Goal: Transaction & Acquisition: Purchase product/service

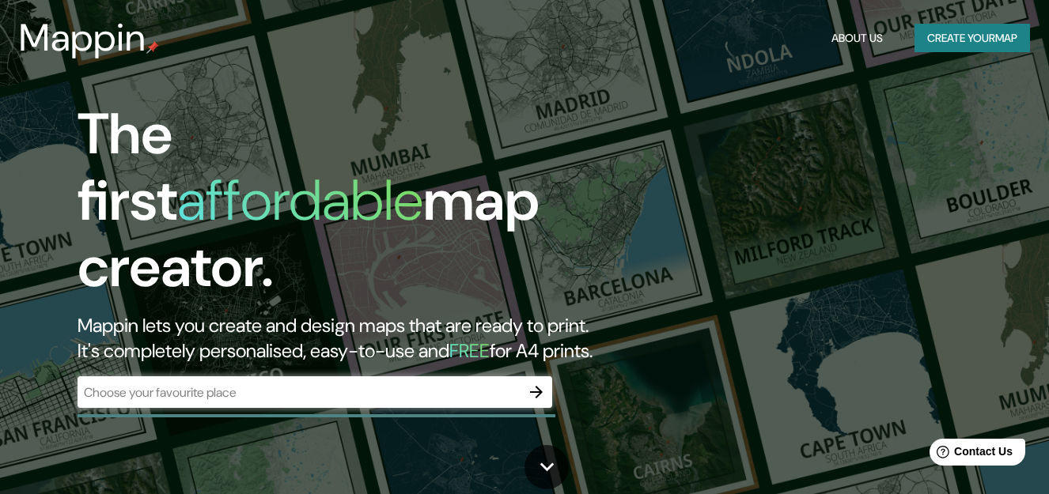
click at [319, 376] on div "​" at bounding box center [314, 392] width 474 height 32
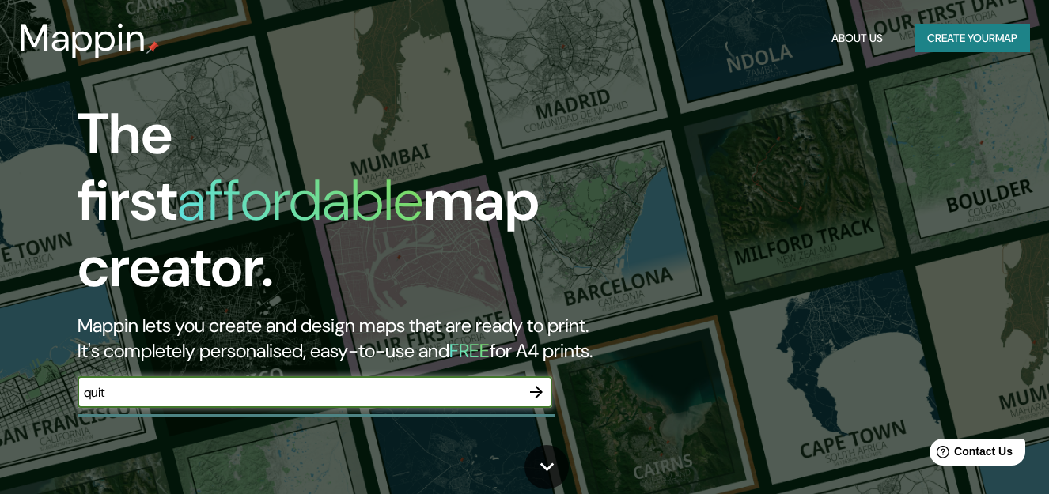
type input "[GEOGRAPHIC_DATA]"
click at [535, 383] on icon "button" at bounding box center [536, 392] width 19 height 19
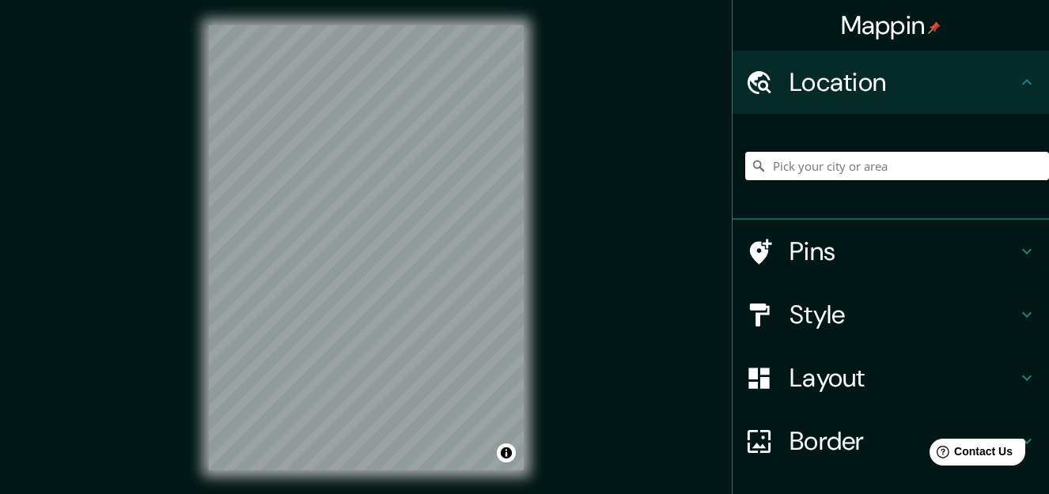
click at [787, 165] on input "Pick your city or area" at bounding box center [897, 166] width 304 height 28
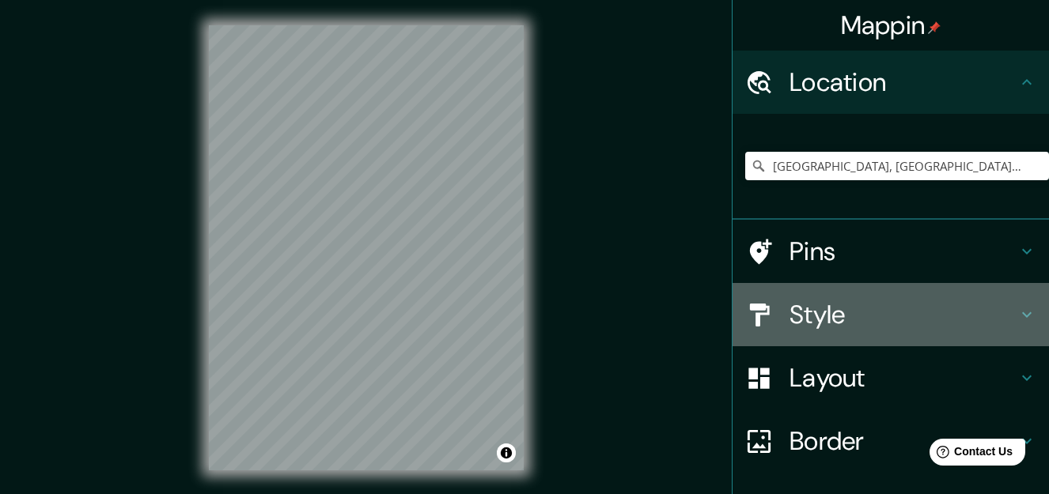
click at [811, 315] on h4 "Style" at bounding box center [903, 315] width 228 height 32
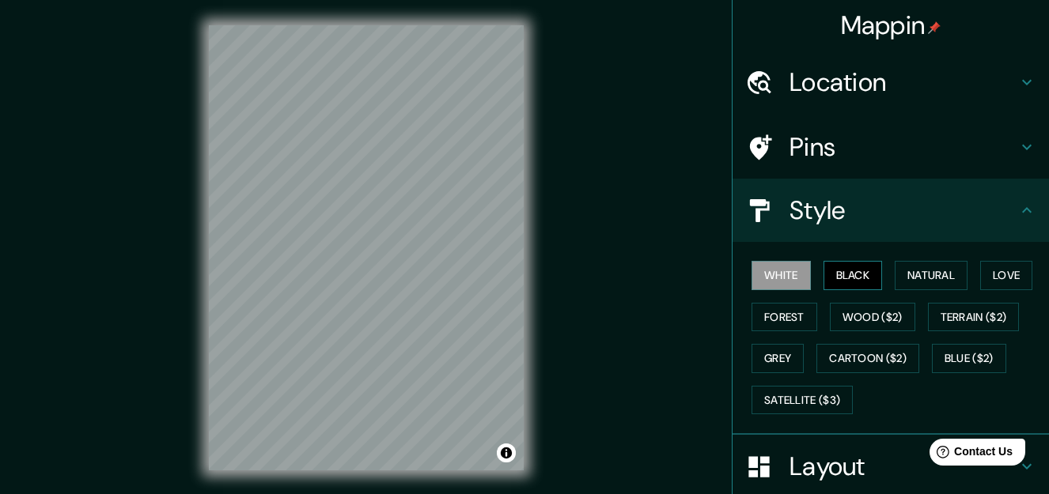
click at [851, 277] on button "Black" at bounding box center [852, 275] width 59 height 29
click at [421, 272] on div at bounding box center [422, 273] width 13 height 13
drag, startPoint x: 421, startPoint y: 272, endPoint x: 347, endPoint y: 263, distance: 74.9
click at [347, 263] on div at bounding box center [348, 264] width 13 height 13
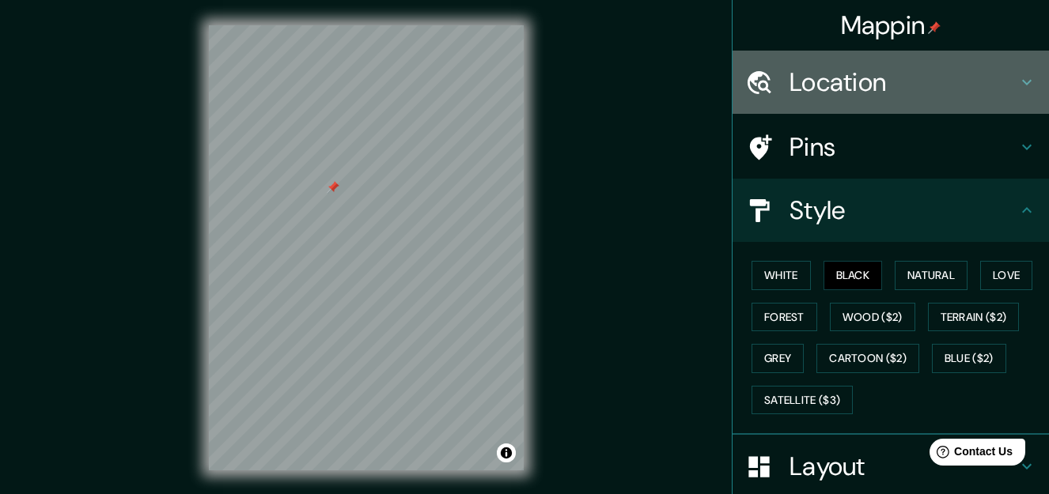
click at [858, 85] on h4 "Location" at bounding box center [903, 82] width 228 height 32
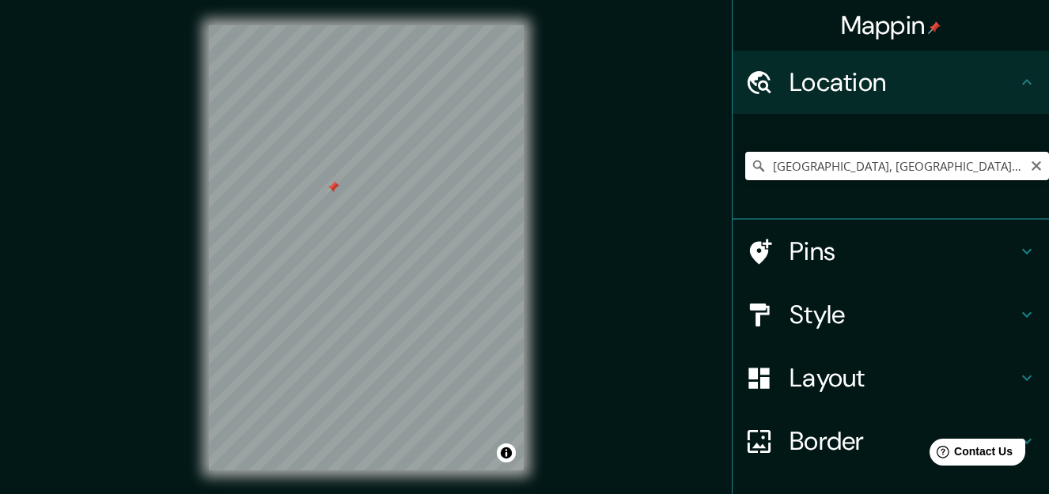
click at [803, 166] on input "[GEOGRAPHIC_DATA], [GEOGRAPHIC_DATA], [GEOGRAPHIC_DATA]" at bounding box center [897, 166] width 304 height 28
click at [796, 170] on input "[GEOGRAPHIC_DATA], [GEOGRAPHIC_DATA], [GEOGRAPHIC_DATA]" at bounding box center [897, 166] width 304 height 28
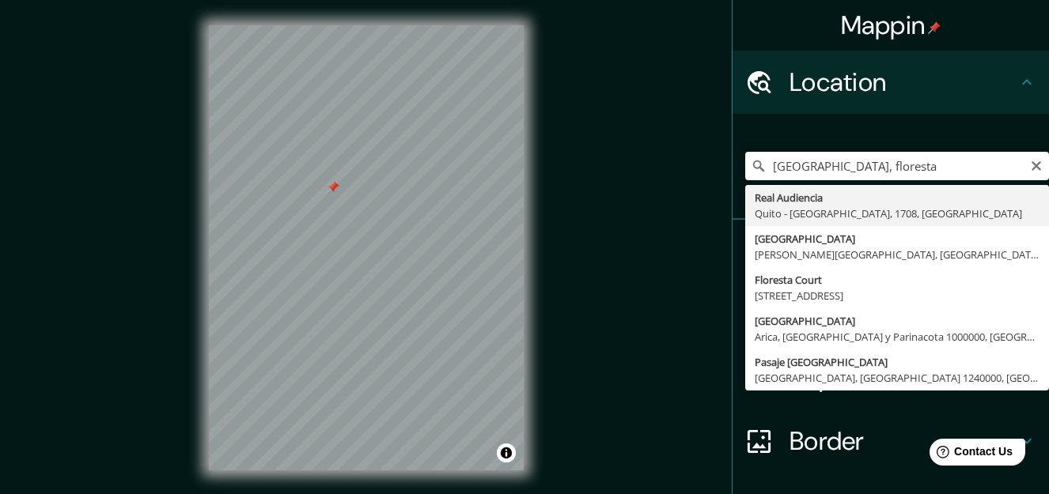
type input "Real Audiencia, [GEOGRAPHIC_DATA] - [GEOGRAPHIC_DATA], 1708, [GEOGRAPHIC_DATA]"
